Goal: Find contact information: Find contact information

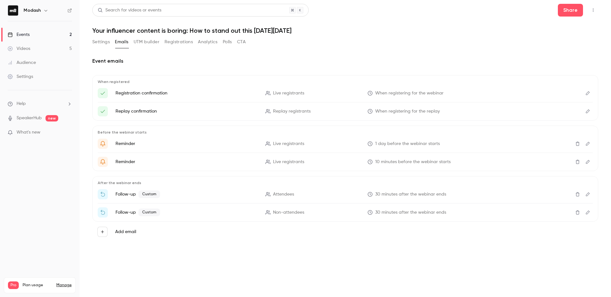
click at [30, 34] on link "Events 2" at bounding box center [40, 35] width 80 height 14
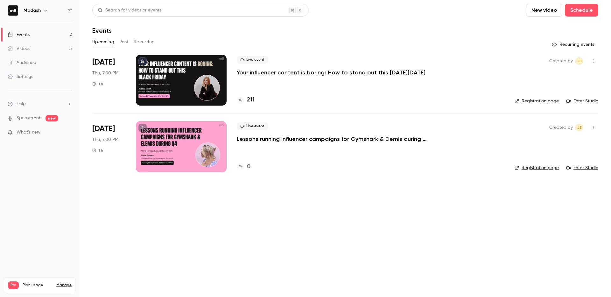
click at [242, 101] on icon at bounding box center [241, 100] width 4 height 4
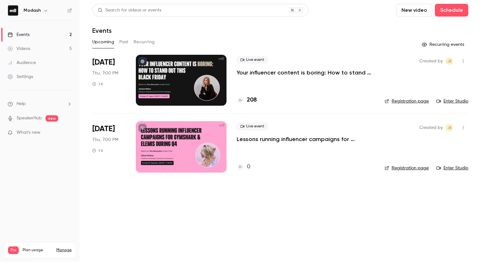
click at [242, 102] on icon at bounding box center [241, 100] width 4 height 4
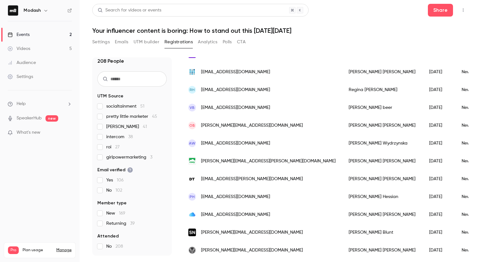
scroll to position [76, 0]
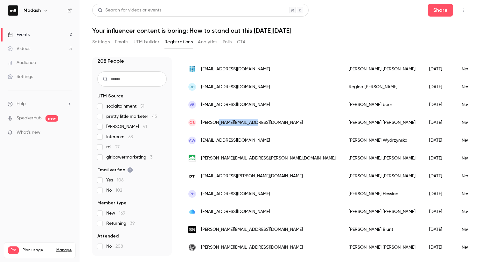
drag, startPoint x: 252, startPoint y: 124, endPoint x: 216, endPoint y: 124, distance: 36.3
click at [216, 124] on div "OB olivia@sunrise-va.co.uk" at bounding box center [262, 123] width 160 height 18
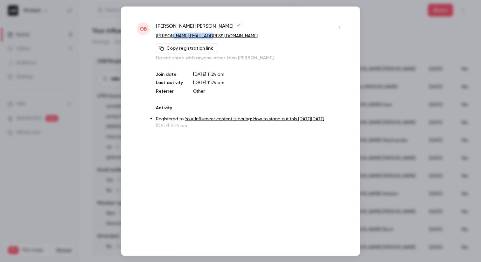
drag, startPoint x: 206, startPoint y: 35, endPoint x: 170, endPoint y: 36, distance: 36.0
click at [170, 36] on p "[PERSON_NAME][EMAIL_ADDRESS][DOMAIN_NAME]" at bounding box center [250, 35] width 188 height 7
click at [86, 184] on div at bounding box center [240, 131] width 481 height 262
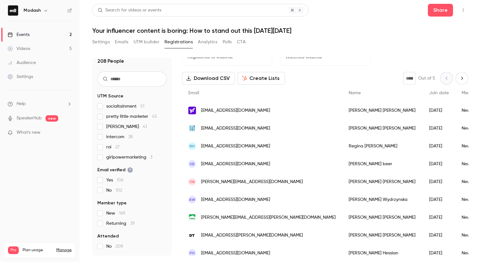
scroll to position [0, 0]
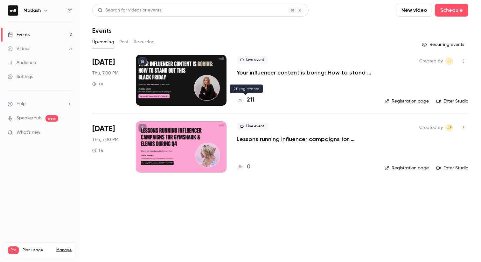
click at [238, 102] on div at bounding box center [241, 100] width 8 height 8
